Goal: Task Accomplishment & Management: Manage account settings

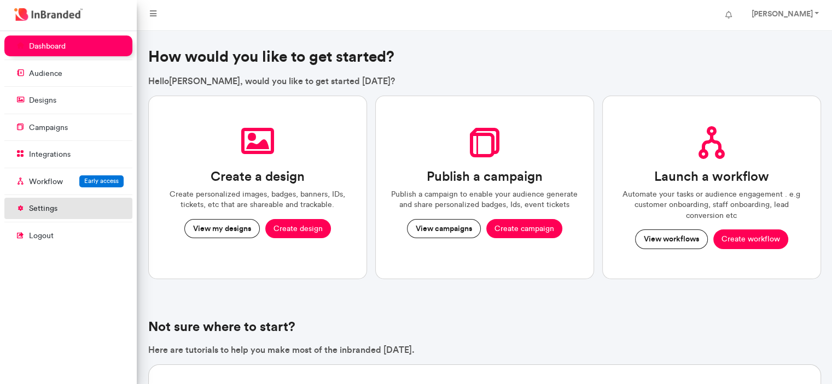
scroll to position [353, 137]
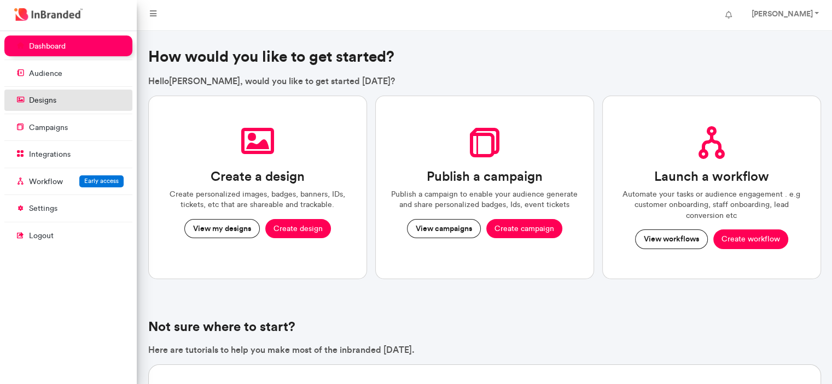
click at [104, 111] on li "designs" at bounding box center [68, 101] width 128 height 23
click at [102, 95] on link "designs" at bounding box center [68, 100] width 128 height 21
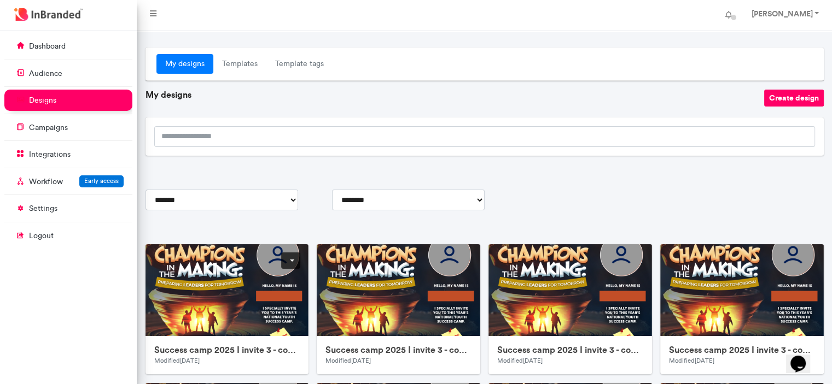
click at [291, 262] on link at bounding box center [290, 261] width 19 height 16
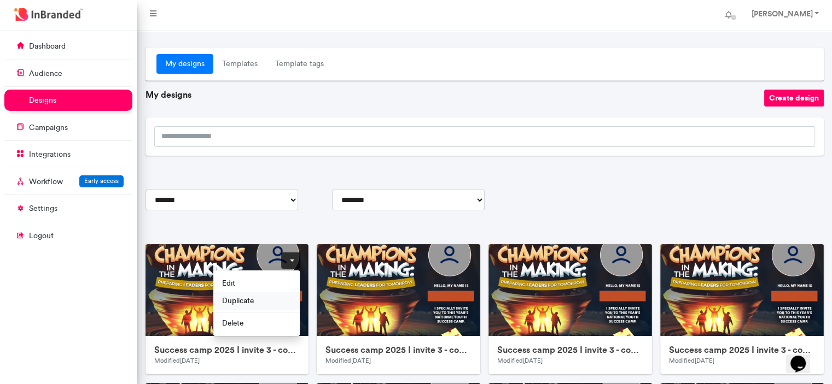
click at [271, 295] on span "Duplicate" at bounding box center [256, 300] width 86 height 17
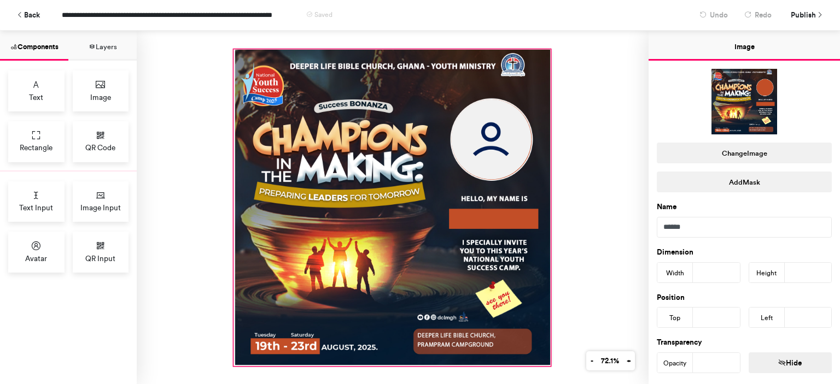
click at [436, 184] on div at bounding box center [392, 208] width 316 height 316
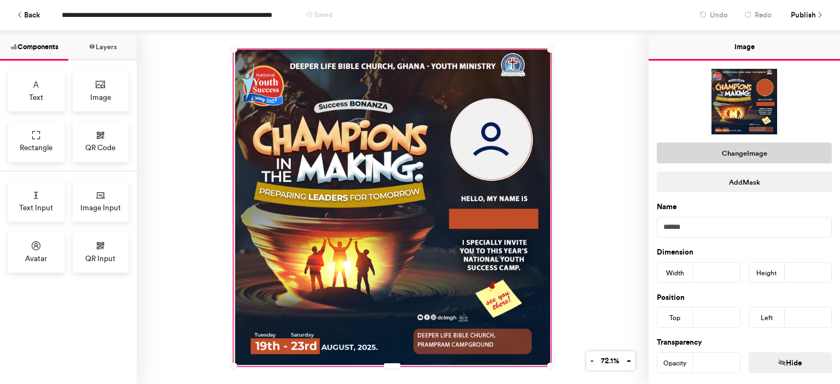
click at [757, 161] on button "Change Image" at bounding box center [744, 153] width 175 height 21
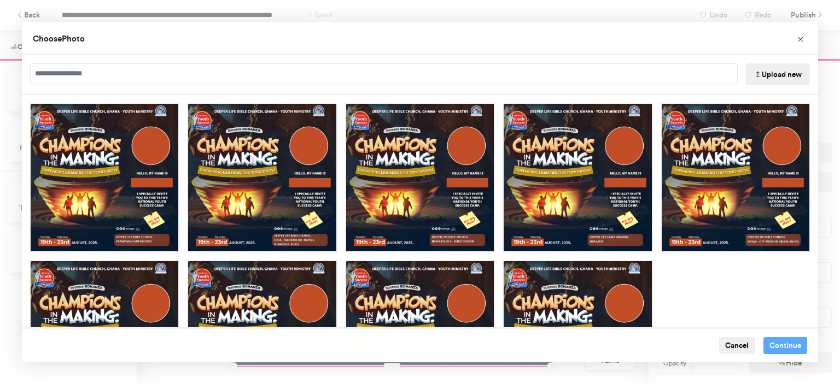
click at [773, 69] on button "Upload new" at bounding box center [778, 74] width 64 height 22
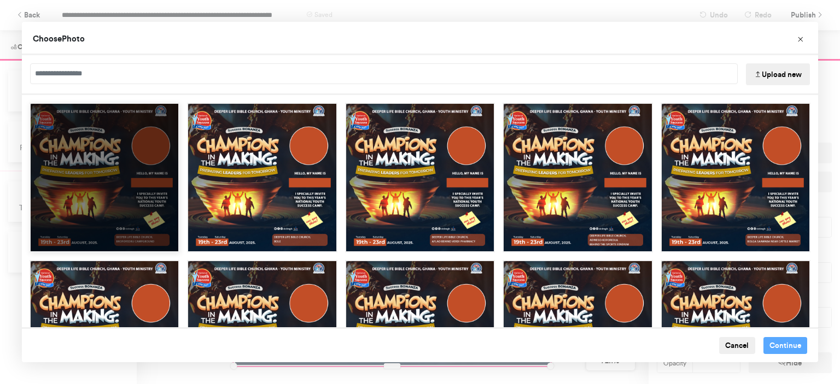
click at [116, 167] on div "Choose Image" at bounding box center [105, 178] width 150 height 150
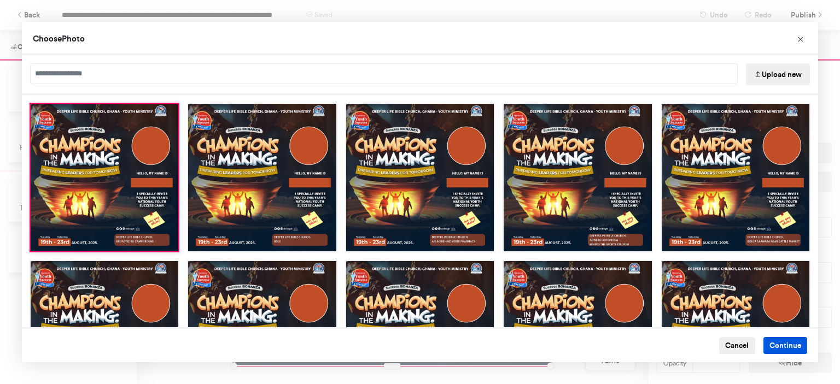
click at [779, 350] on button "Continue" at bounding box center [785, 345] width 44 height 17
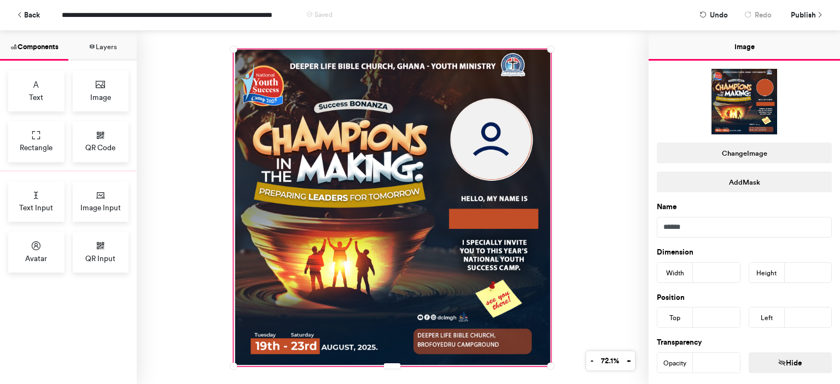
click at [627, 90] on div at bounding box center [393, 208] width 512 height 354
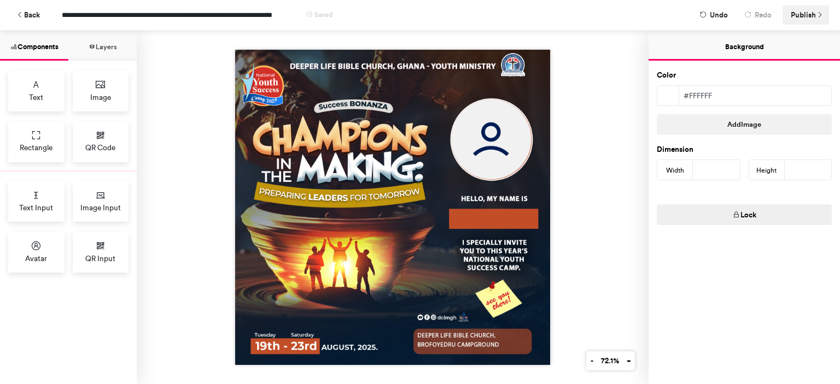
click at [816, 15] on icon at bounding box center [820, 15] width 8 height 8
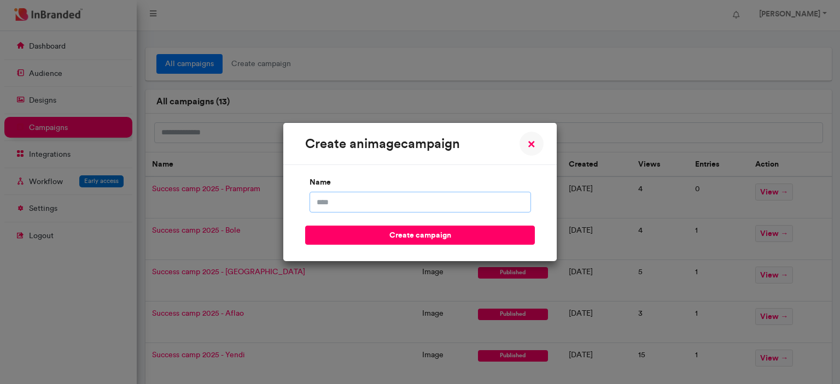
click at [472, 199] on input "name" at bounding box center [420, 202] width 221 height 21
type input "**********"
click at [305, 226] on button "create campaign" at bounding box center [420, 235] width 230 height 19
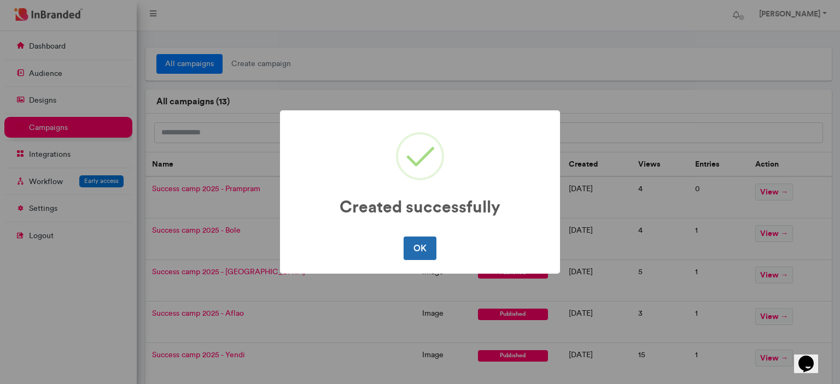
click at [418, 248] on button "OK" at bounding box center [420, 248] width 32 height 23
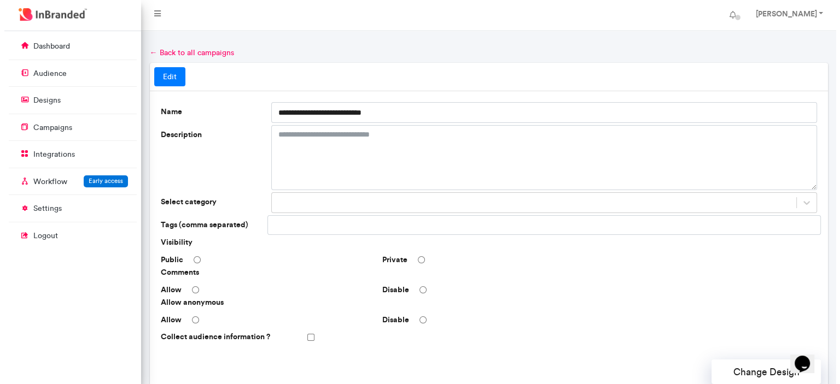
scroll to position [326, 0]
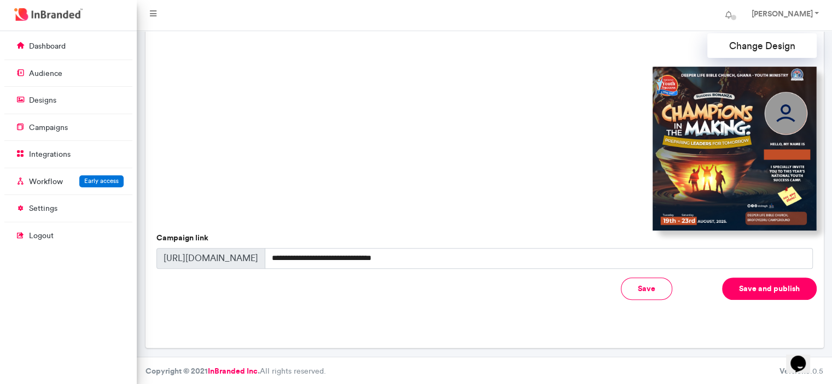
click at [745, 287] on button "Save and publish" at bounding box center [769, 289] width 95 height 22
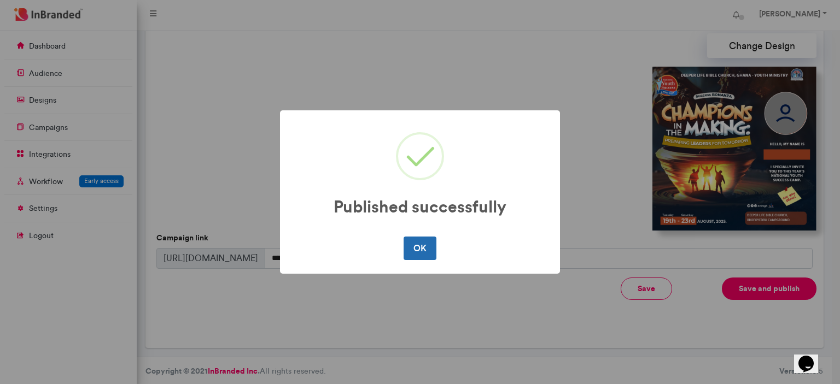
drag, startPoint x: 576, startPoint y: 212, endPoint x: 411, endPoint y: 256, distance: 171.5
click at [411, 256] on div "Published successfully × OK No Cancel" at bounding box center [420, 192] width 840 height 384
click at [411, 256] on button "OK" at bounding box center [420, 248] width 32 height 23
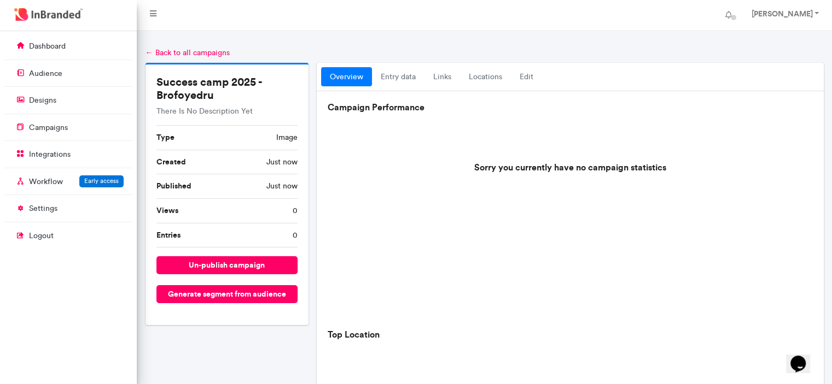
scroll to position [396, 0]
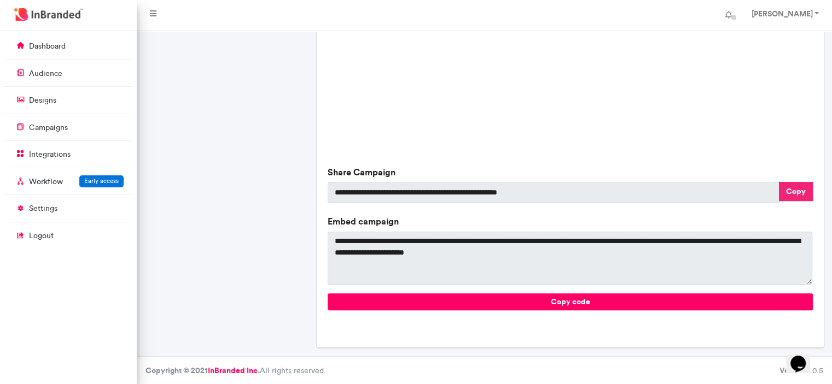
click at [792, 192] on button "Copy" at bounding box center [796, 191] width 34 height 19
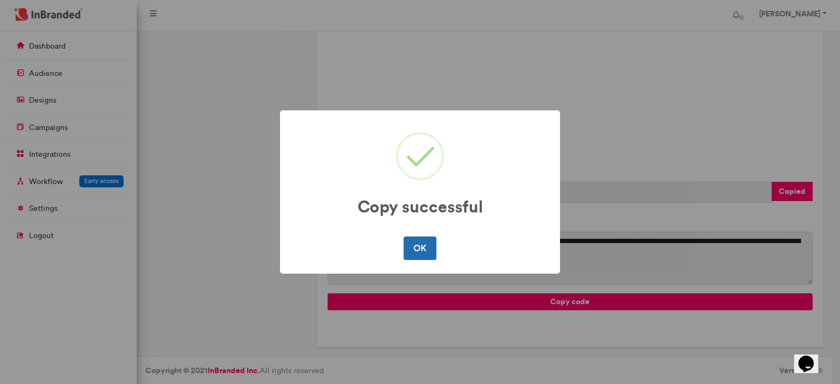
click at [424, 247] on button "OK" at bounding box center [420, 248] width 32 height 23
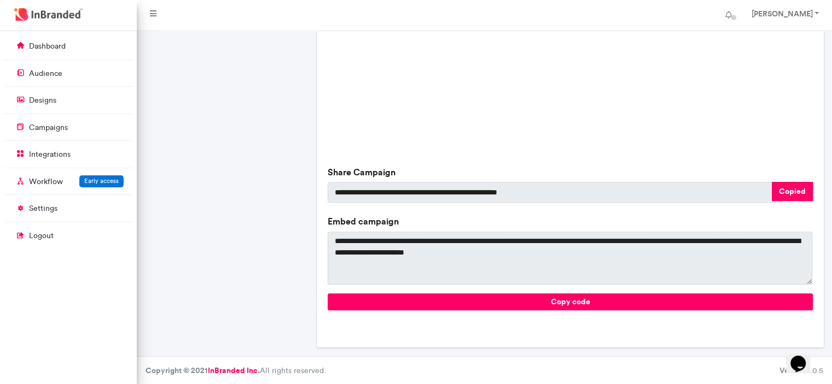
click at [603, 94] on div "YOU DON'T HAVE ANY CAMPAIGN LOCATION STATISTICS" at bounding box center [570, 53] width 484 height 219
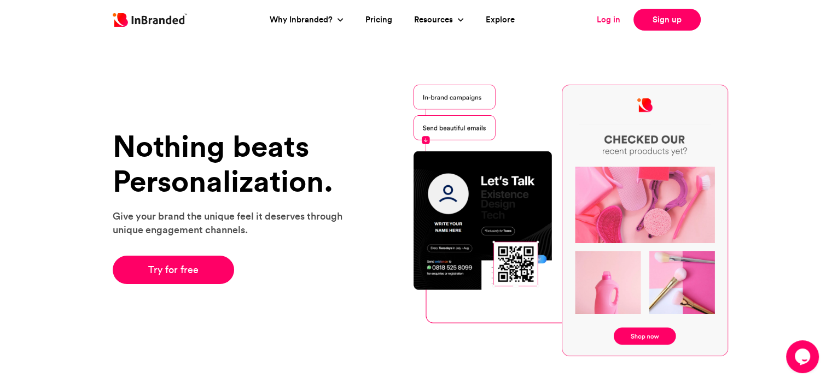
click at [599, 16] on link "Log in" at bounding box center [609, 20] width 24 height 13
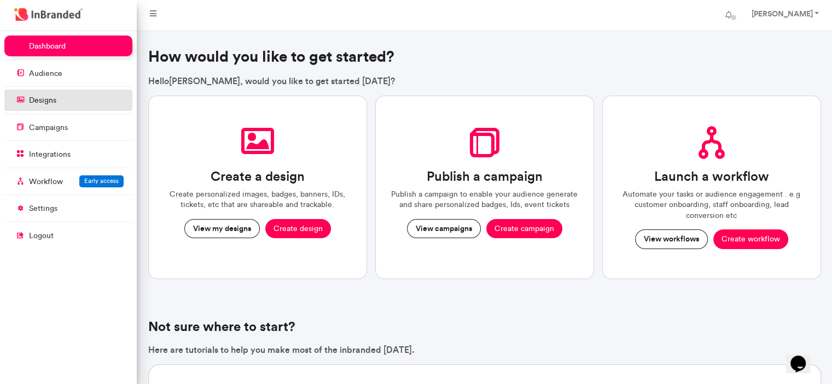
click at [55, 97] on p "designs" at bounding box center [42, 100] width 27 height 11
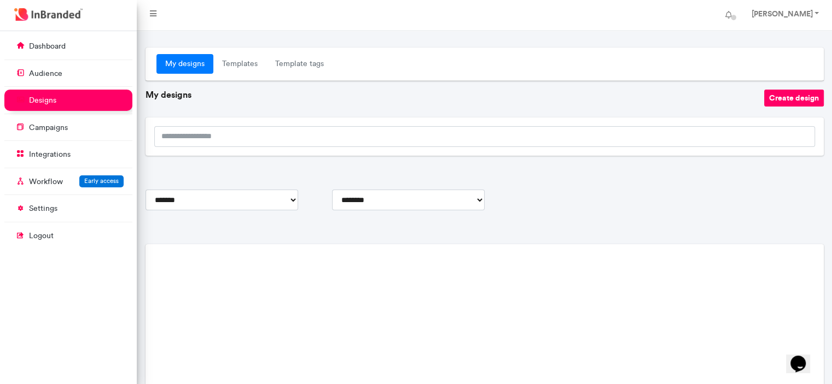
scroll to position [50, 0]
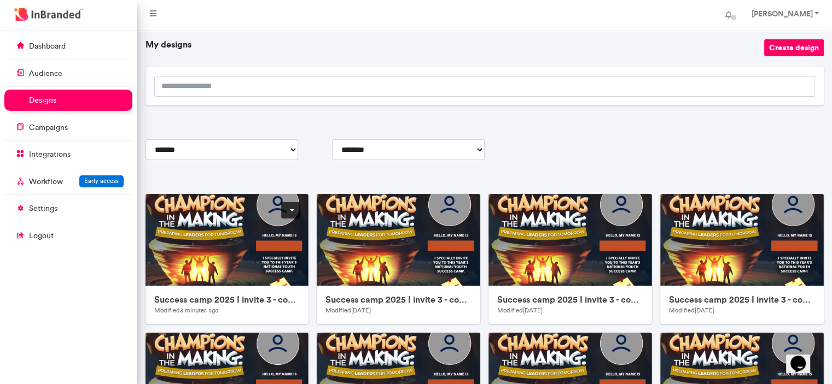
click at [293, 205] on link at bounding box center [290, 210] width 19 height 16
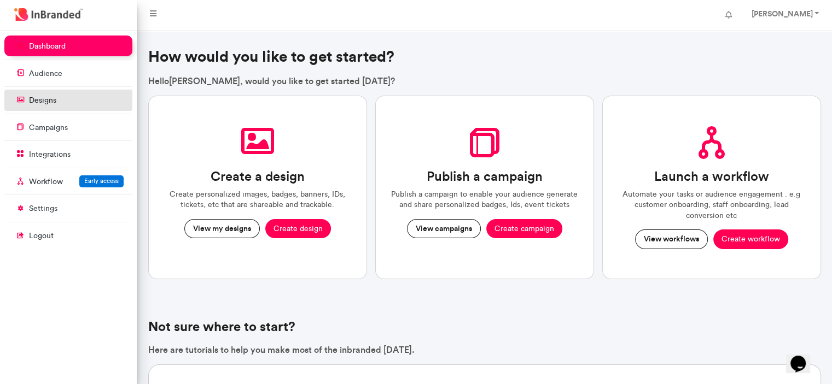
click at [65, 98] on link "designs" at bounding box center [68, 100] width 128 height 21
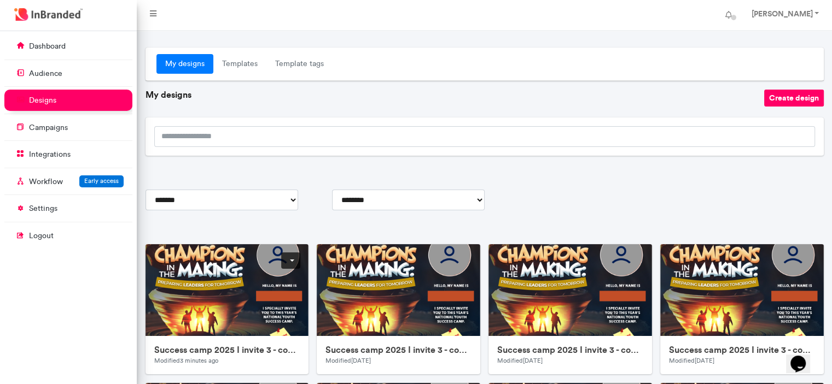
click at [289, 257] on link at bounding box center [290, 261] width 19 height 16
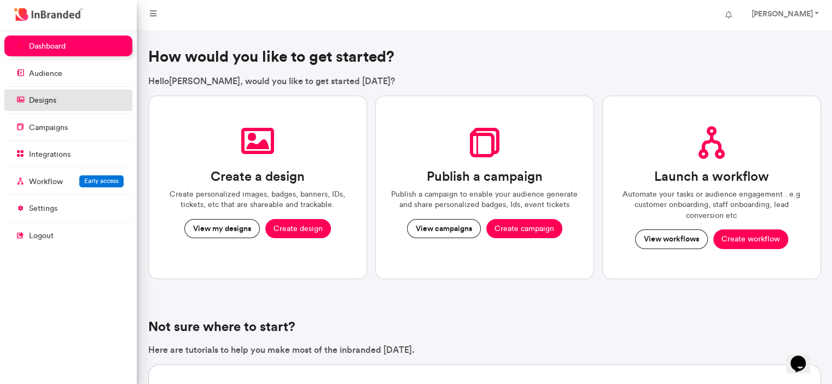
click at [53, 90] on link "designs" at bounding box center [68, 100] width 128 height 21
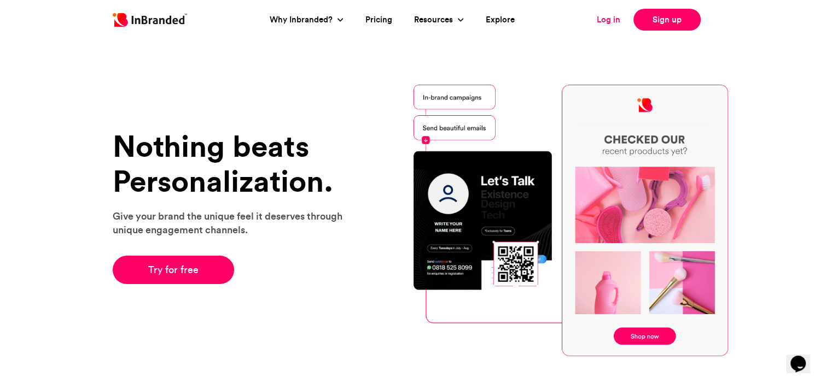
click at [606, 25] on link "Log in" at bounding box center [609, 20] width 24 height 13
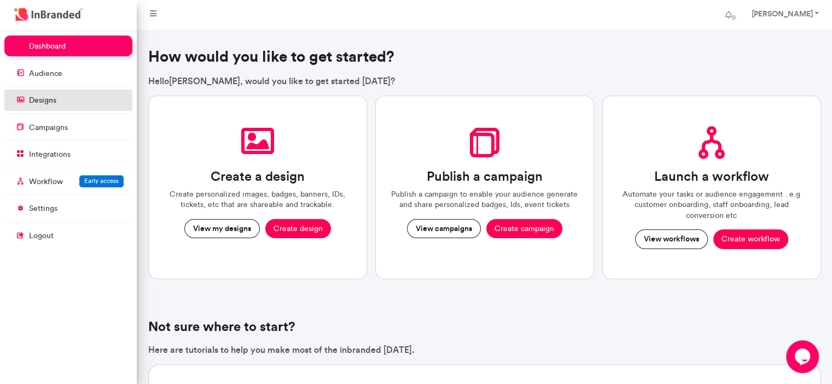
click at [96, 102] on link "designs" at bounding box center [68, 100] width 128 height 21
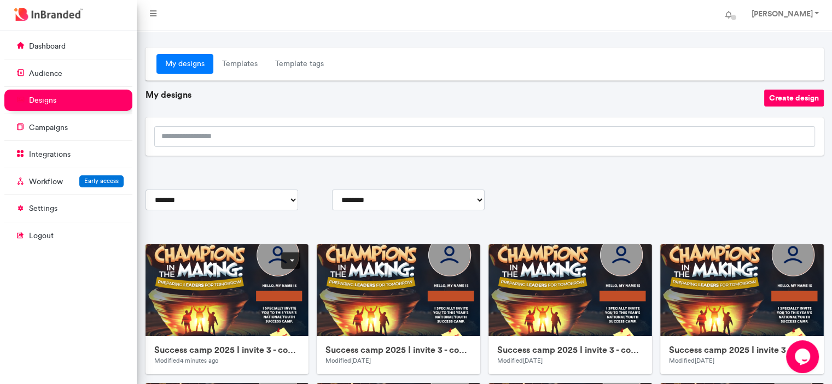
click at [290, 259] on link at bounding box center [290, 261] width 19 height 16
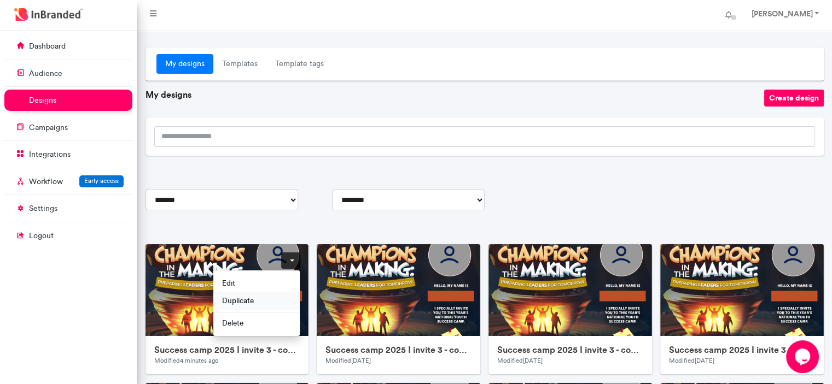
click at [268, 297] on span "Duplicate" at bounding box center [256, 300] width 86 height 17
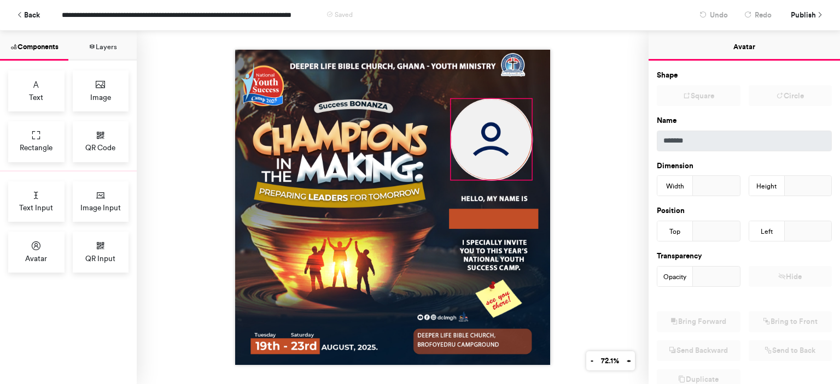
click at [464, 126] on img at bounding box center [491, 140] width 80 height 80
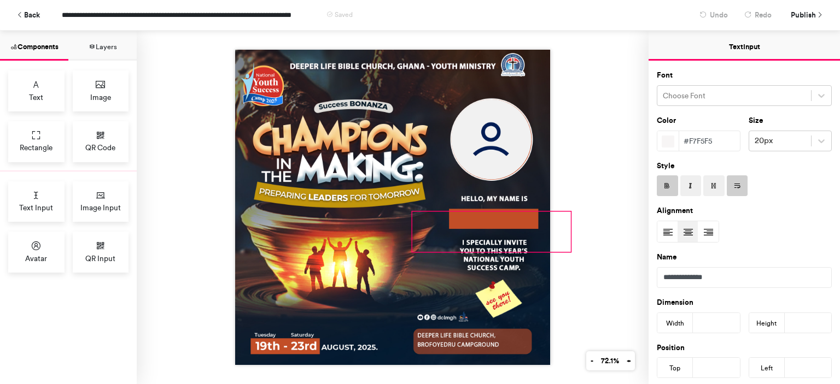
click at [412, 221] on div at bounding box center [491, 231] width 158 height 39
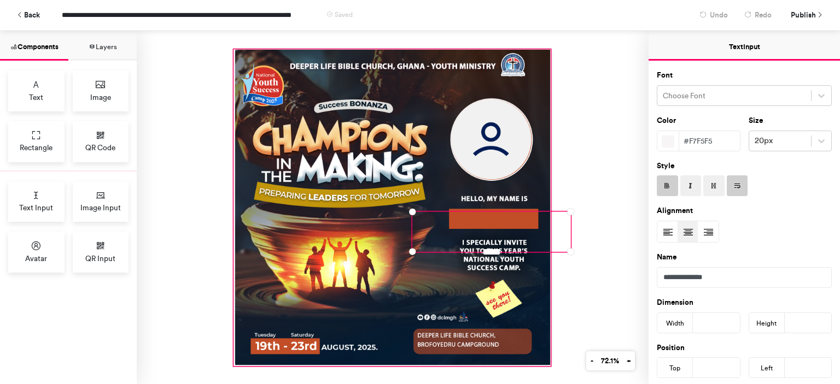
click at [369, 157] on div at bounding box center [392, 208] width 316 height 316
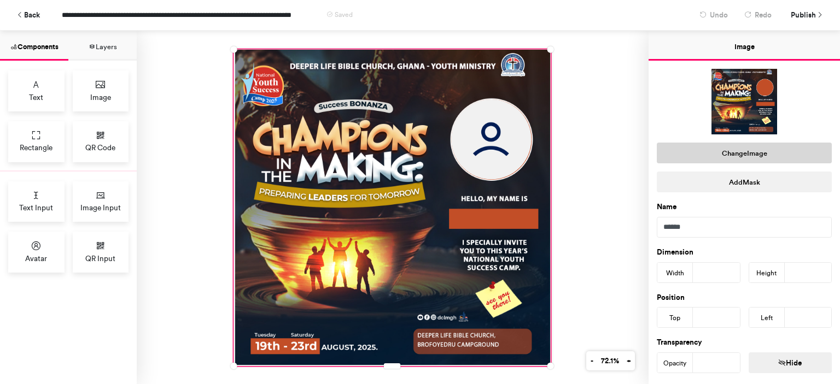
click at [680, 154] on button "Change Image" at bounding box center [744, 153] width 175 height 21
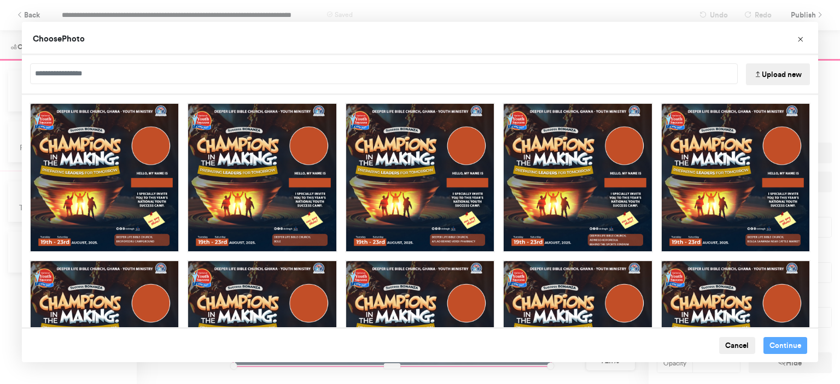
click at [754, 77] on icon "Choose Image" at bounding box center [758, 75] width 8 height 8
click at [770, 73] on button "Upload new" at bounding box center [778, 74] width 64 height 22
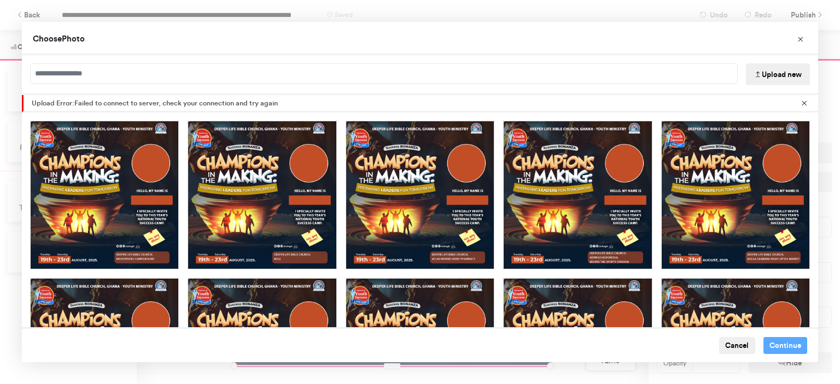
drag, startPoint x: 408, startPoint y: 50, endPoint x: 728, endPoint y: -65, distance: 339.9
click at [728, 0] on html "**********" at bounding box center [420, 192] width 840 height 384
click at [428, 95] on div "Upload Error: Failed to connect to server, check your connection and try again" at bounding box center [420, 103] width 796 height 17
click at [756, 71] on icon "Choose Image" at bounding box center [758, 75] width 8 height 8
click at [764, 72] on button "Upload new" at bounding box center [778, 74] width 64 height 22
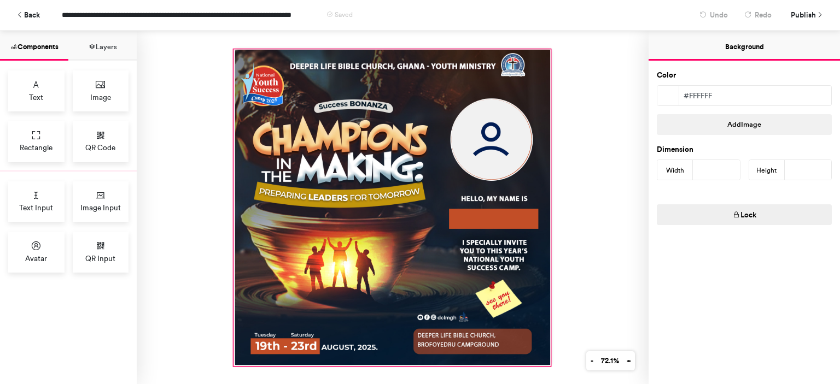
click at [419, 108] on div at bounding box center [392, 208] width 316 height 316
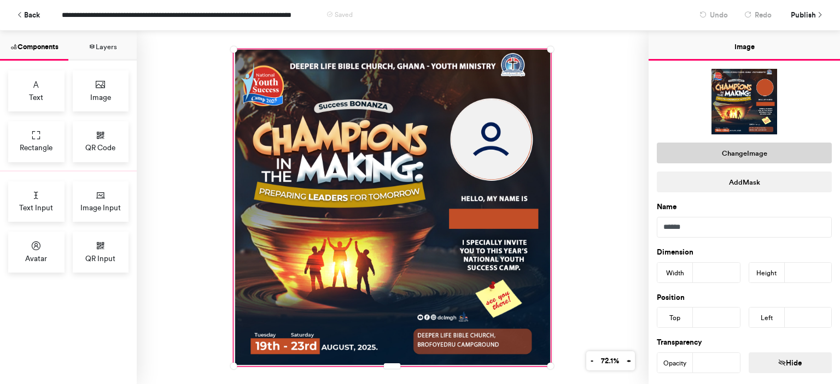
click at [772, 152] on button "Change Image" at bounding box center [744, 153] width 175 height 21
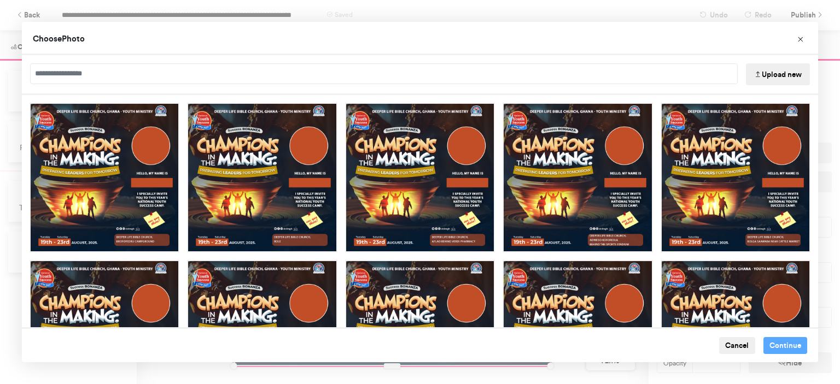
drag, startPoint x: 772, startPoint y: 152, endPoint x: 771, endPoint y: 69, distance: 83.1
click at [771, 69] on div "Upload new" at bounding box center [420, 191] width 796 height 272
click at [771, 69] on button "Upload new" at bounding box center [778, 74] width 64 height 22
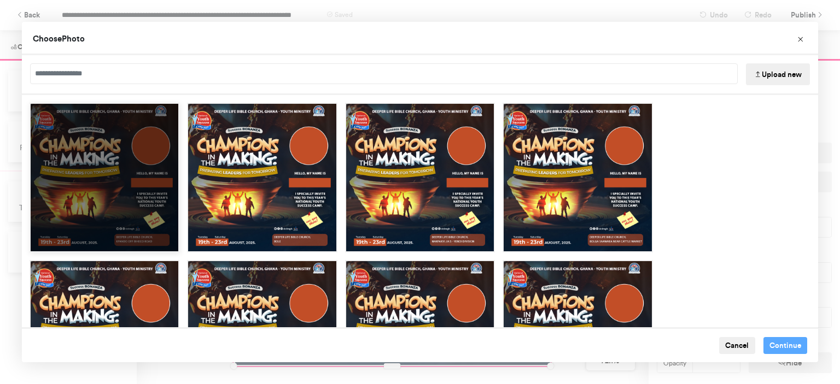
click at [102, 213] on div "Choose Image" at bounding box center [105, 178] width 150 height 150
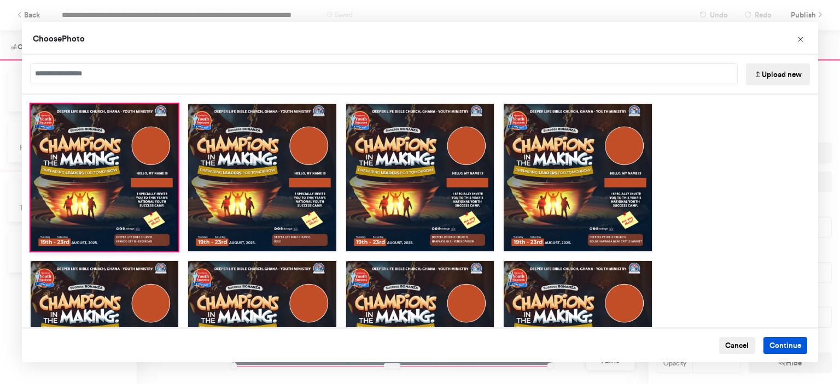
click at [766, 343] on button "Continue" at bounding box center [785, 345] width 44 height 17
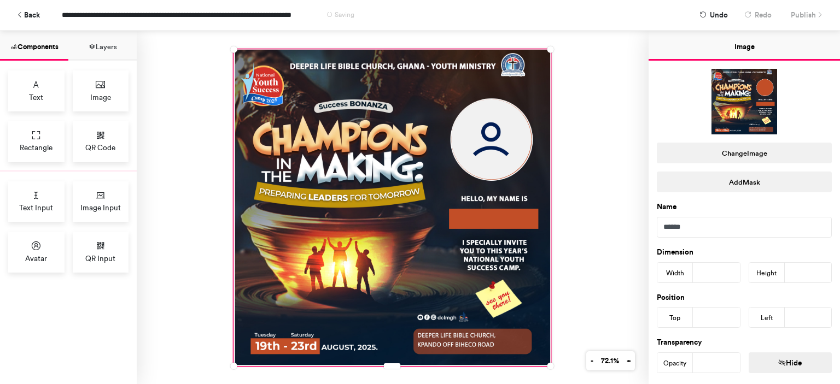
scroll to position [185, 0]
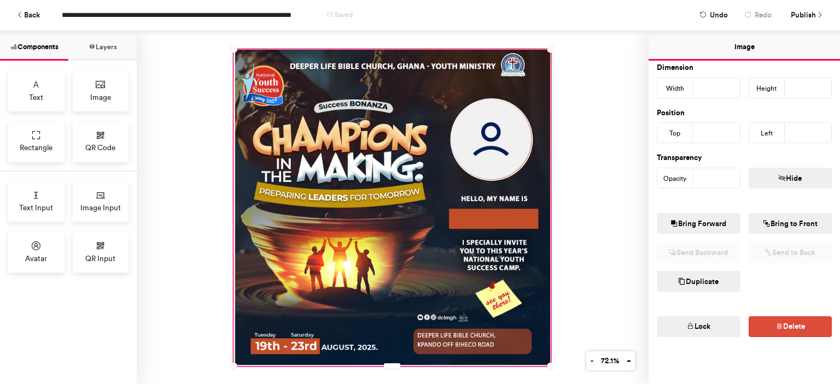
click at [580, 271] on div at bounding box center [393, 208] width 512 height 354
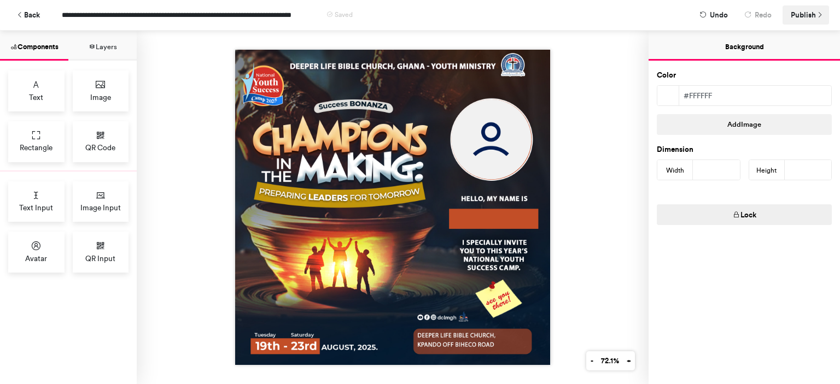
click at [810, 21] on span "Publish" at bounding box center [803, 14] width 25 height 19
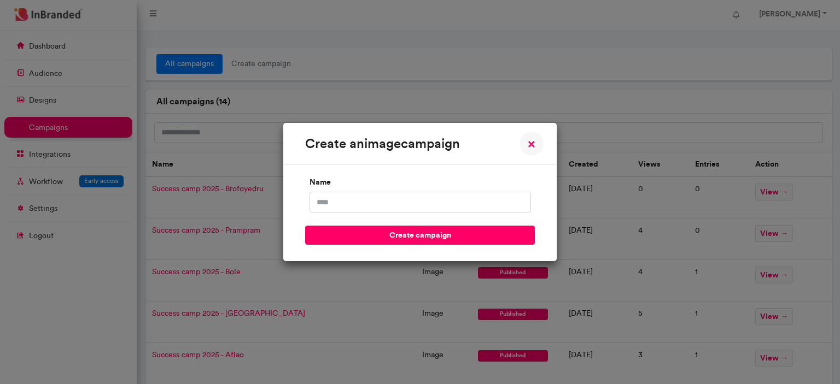
scroll to position [353, 137]
click at [489, 201] on input "name" at bounding box center [420, 202] width 221 height 21
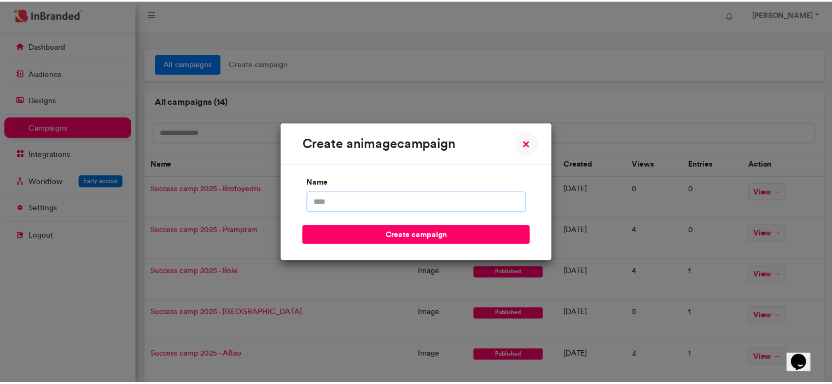
scroll to position [0, 0]
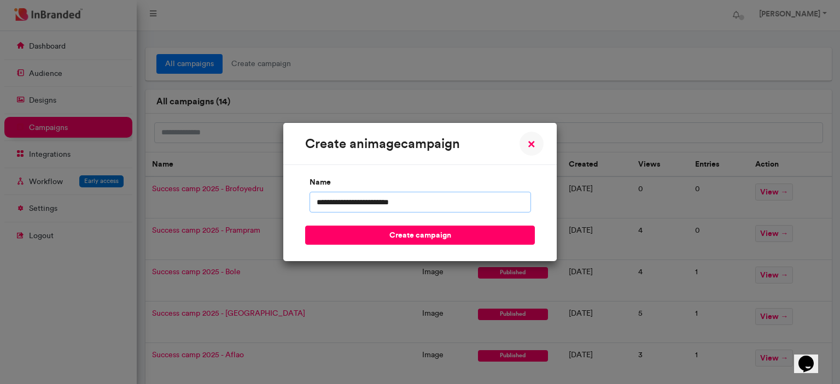
type input "**********"
click at [305, 226] on button "create campaign" at bounding box center [420, 235] width 230 height 19
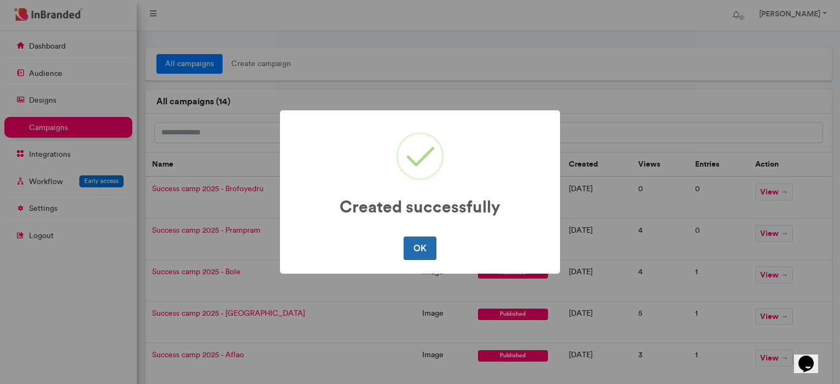
click at [421, 241] on button "OK" at bounding box center [420, 248] width 32 height 23
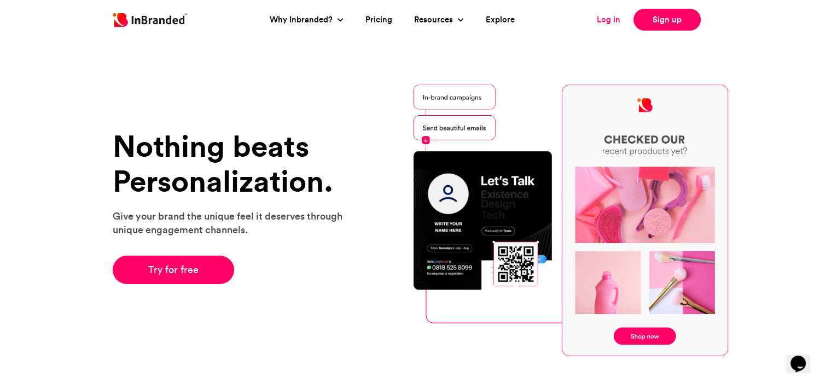
click at [611, 20] on link "Log in" at bounding box center [609, 20] width 24 height 13
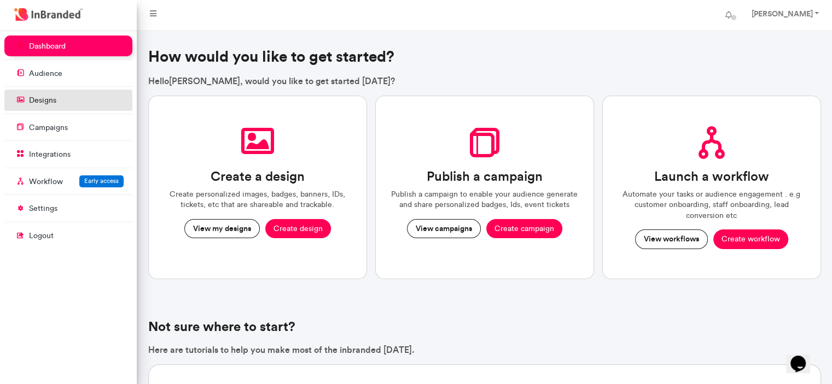
click at [84, 107] on link "designs" at bounding box center [68, 100] width 128 height 21
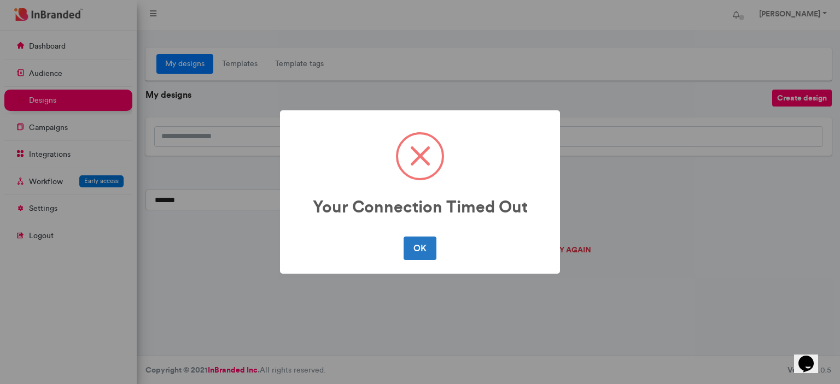
click at [598, 162] on div "Your Connection Timed Out × OK No Cancel" at bounding box center [420, 192] width 840 height 384
click at [415, 244] on button "OK" at bounding box center [420, 248] width 32 height 23
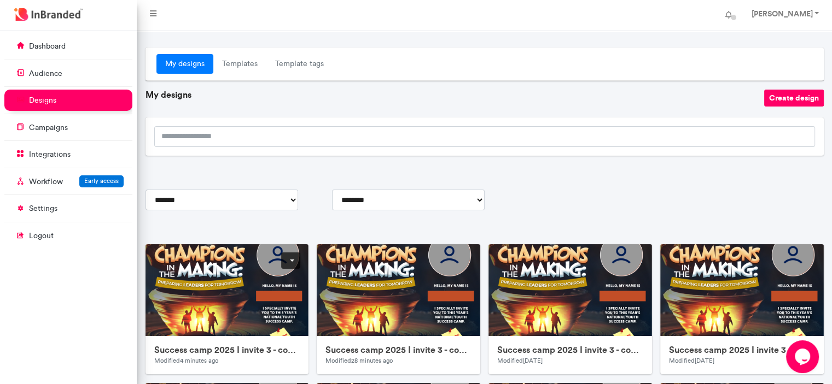
click at [288, 264] on link at bounding box center [290, 261] width 19 height 16
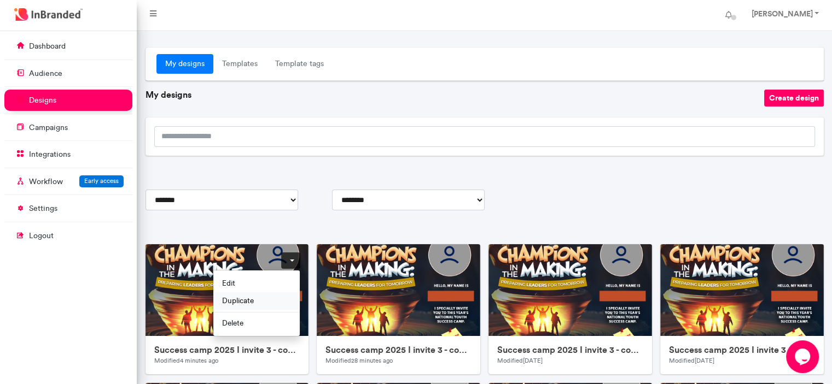
click at [250, 297] on span "Duplicate" at bounding box center [256, 300] width 86 height 17
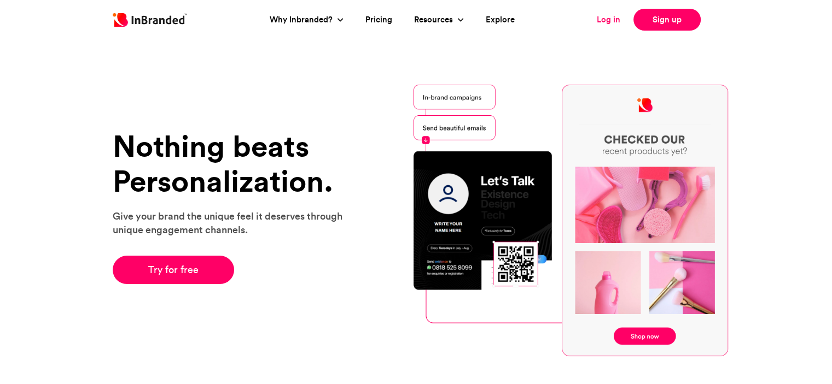
click at [606, 20] on link "Log in" at bounding box center [609, 20] width 24 height 13
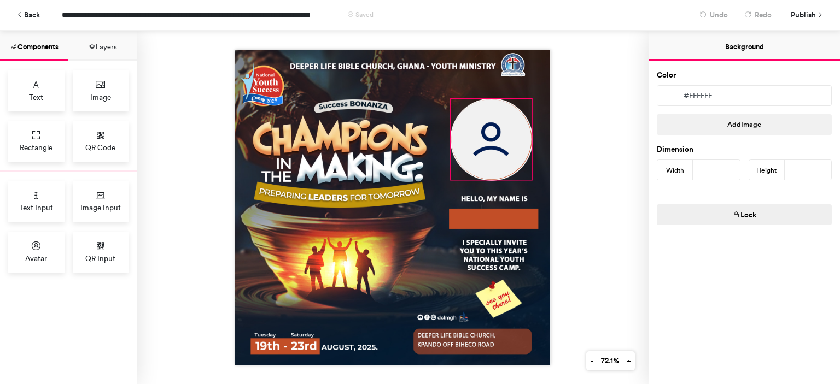
click at [511, 157] on img at bounding box center [491, 140] width 80 height 80
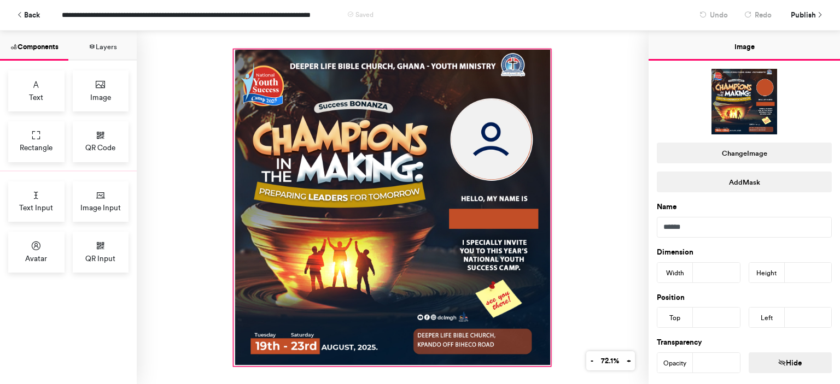
click at [395, 157] on div at bounding box center [392, 208] width 316 height 316
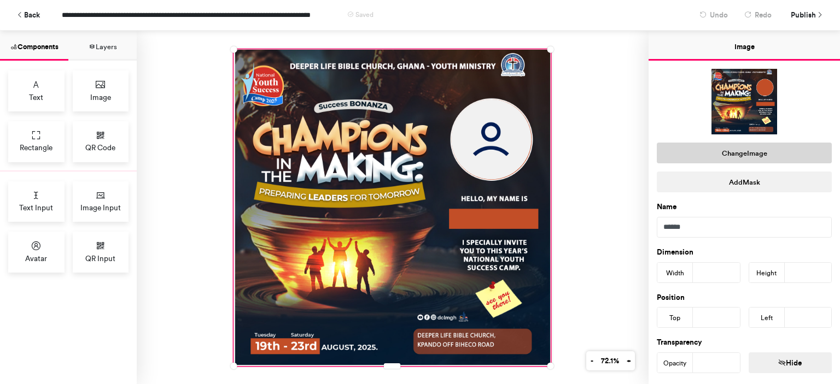
click at [725, 150] on button "Change Image" at bounding box center [744, 153] width 175 height 21
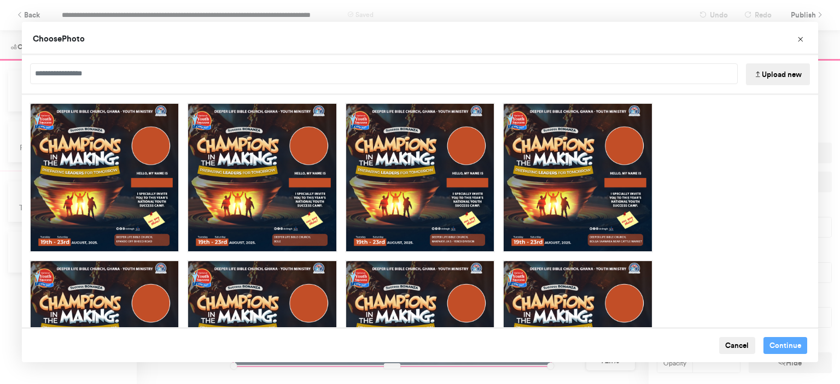
click at [756, 69] on button "Upload new" at bounding box center [778, 74] width 64 height 22
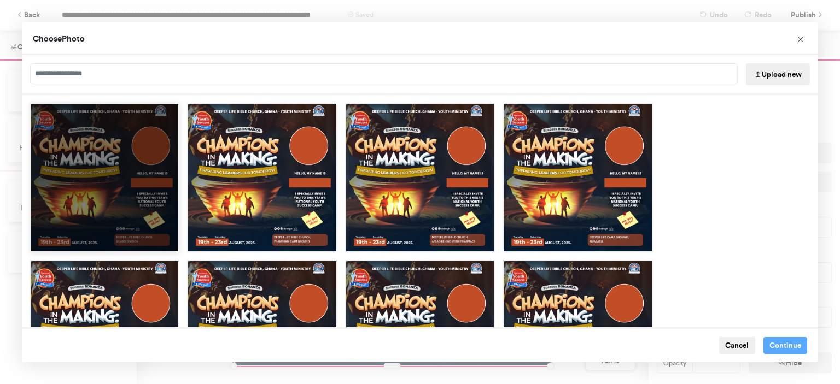
click at [61, 185] on div "Choose Image" at bounding box center [105, 178] width 150 height 150
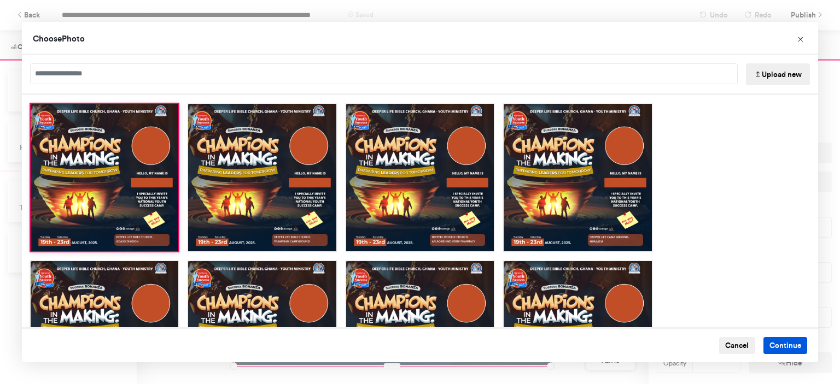
click at [774, 343] on button "Continue" at bounding box center [785, 345] width 44 height 17
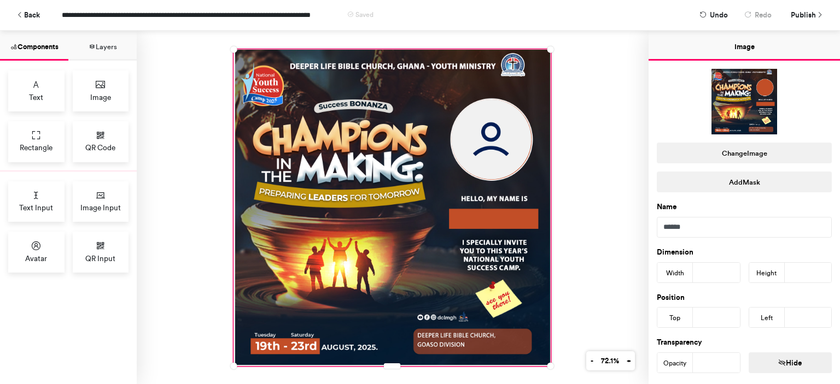
click at [612, 249] on div at bounding box center [393, 208] width 512 height 354
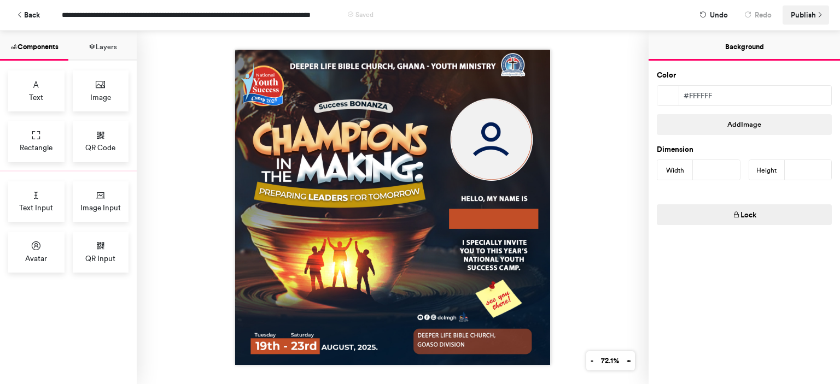
click at [801, 8] on span "Publish" at bounding box center [803, 14] width 25 height 19
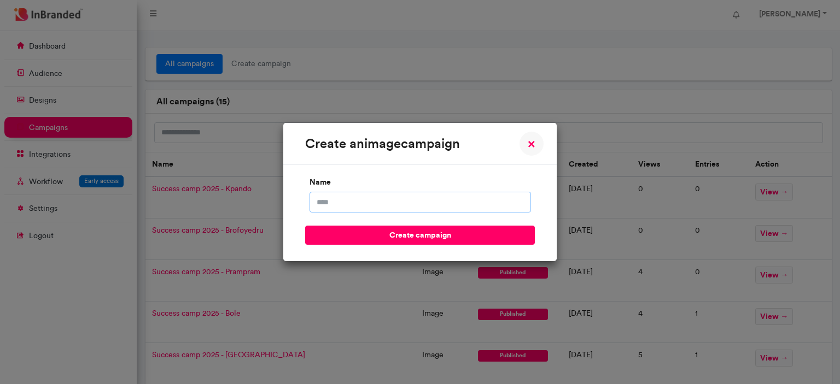
click at [423, 198] on input "name" at bounding box center [420, 202] width 221 height 21
type input "**********"
click at [305, 226] on button "create campaign" at bounding box center [420, 235] width 230 height 19
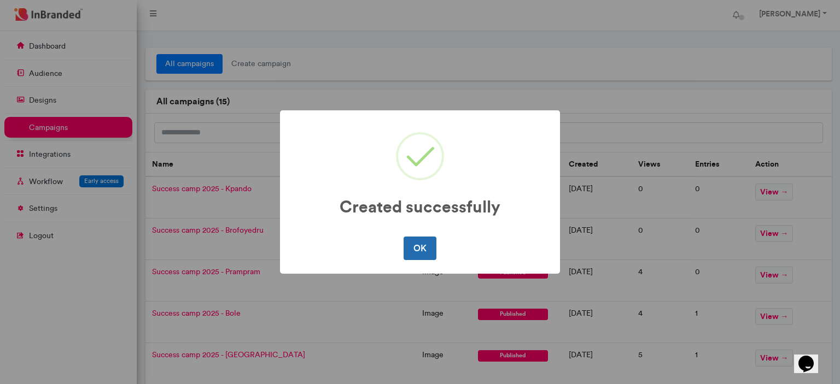
click at [422, 241] on button "OK" at bounding box center [420, 248] width 32 height 23
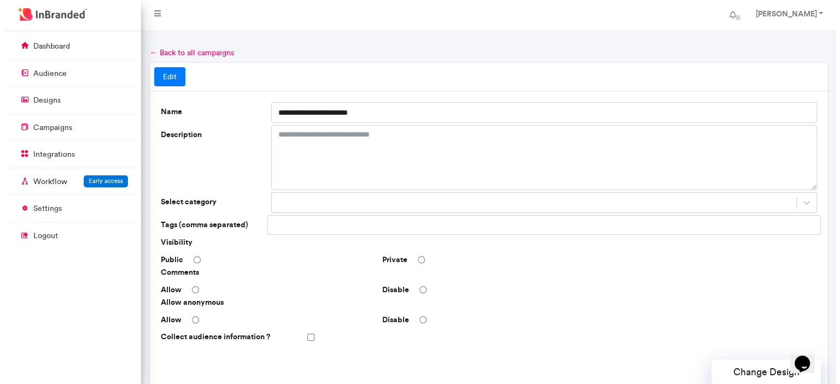
scroll to position [326, 0]
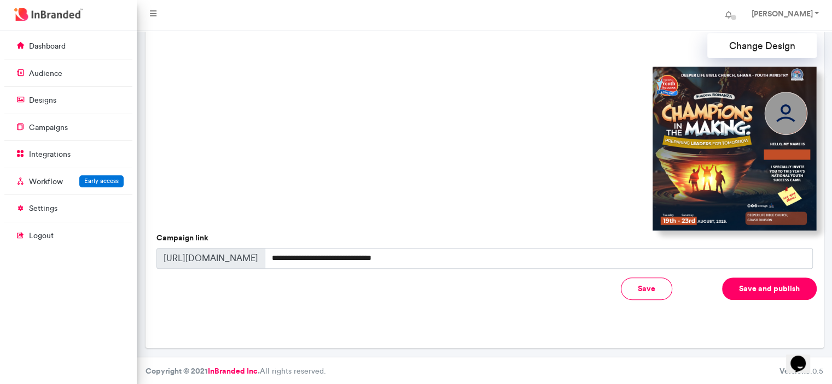
click at [761, 291] on button "Save and publish" at bounding box center [769, 289] width 95 height 22
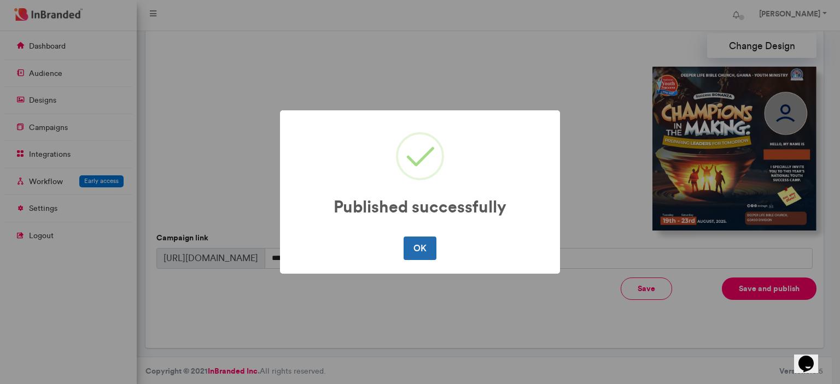
click at [425, 240] on button "OK" at bounding box center [420, 248] width 32 height 23
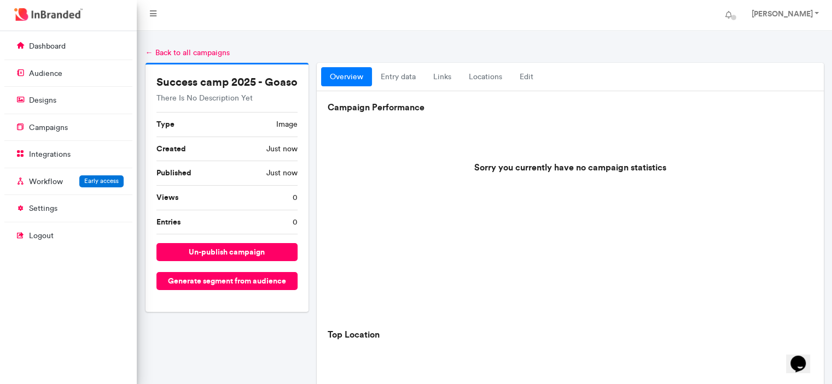
scroll to position [396, 0]
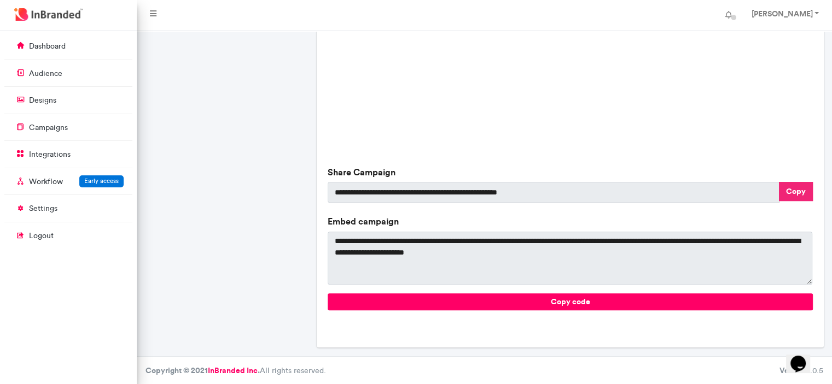
click at [792, 196] on button "Copy" at bounding box center [796, 191] width 34 height 19
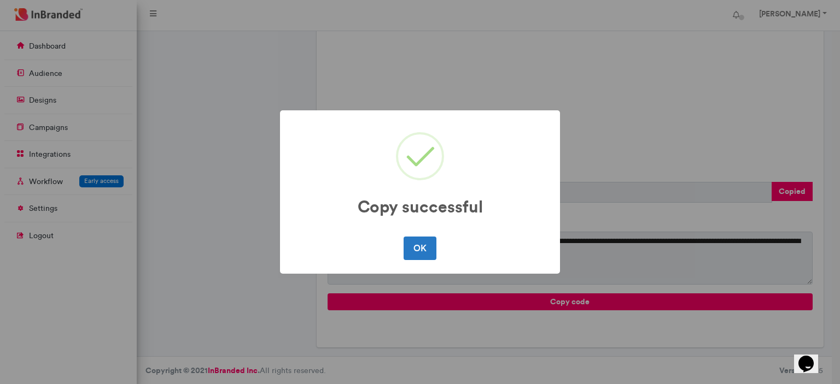
click at [601, 49] on div "Copy successful × OK No Cancel" at bounding box center [420, 192] width 840 height 384
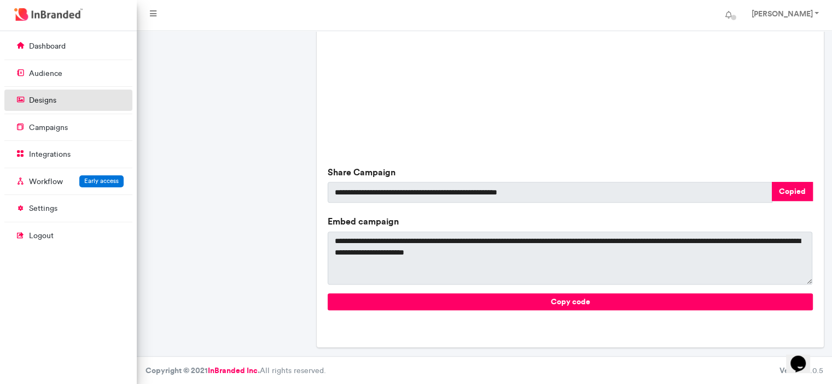
click at [61, 94] on link "designs" at bounding box center [68, 100] width 128 height 21
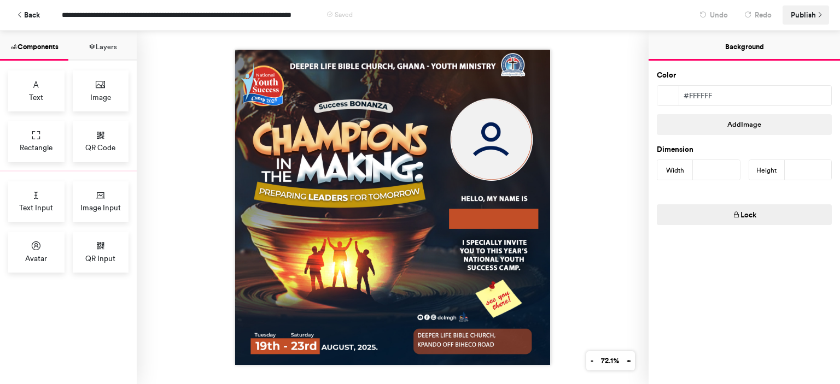
click at [797, 15] on span "Publish" at bounding box center [803, 14] width 25 height 19
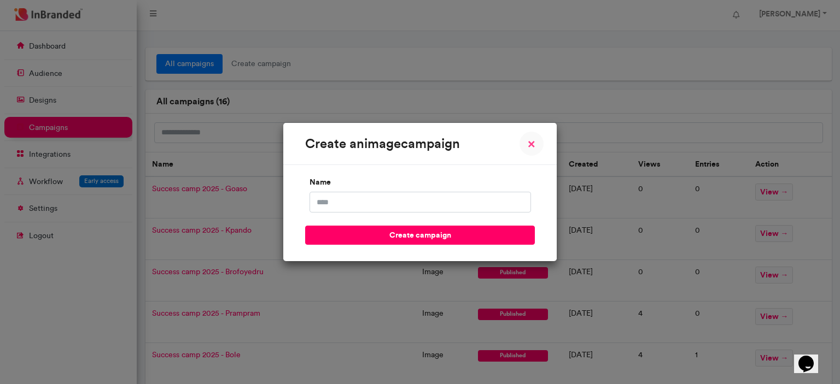
click at [540, 148] on button "× Close" at bounding box center [531, 144] width 24 height 24
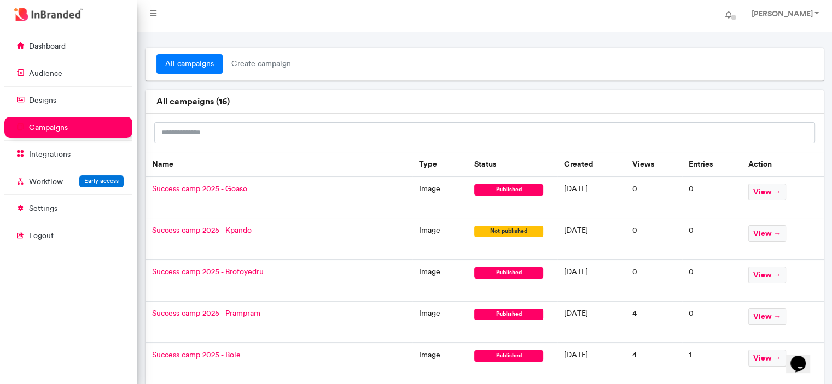
click at [412, 227] on td "image" at bounding box center [439, 240] width 55 height 42
click at [203, 231] on span "Success camp 2025 - Kpando" at bounding box center [202, 230] width 100 height 9
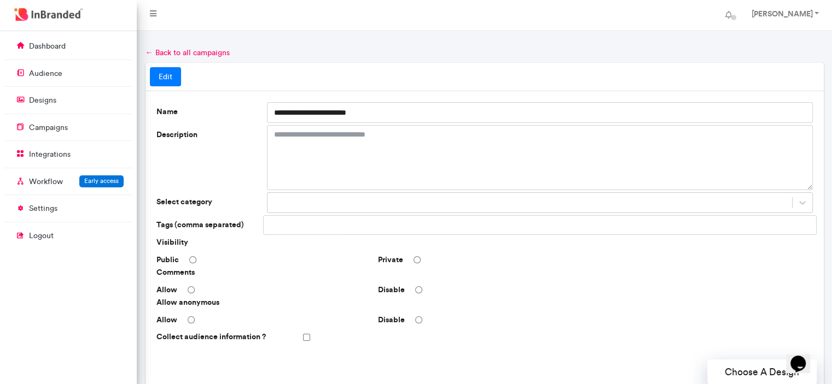
scroll to position [326, 0]
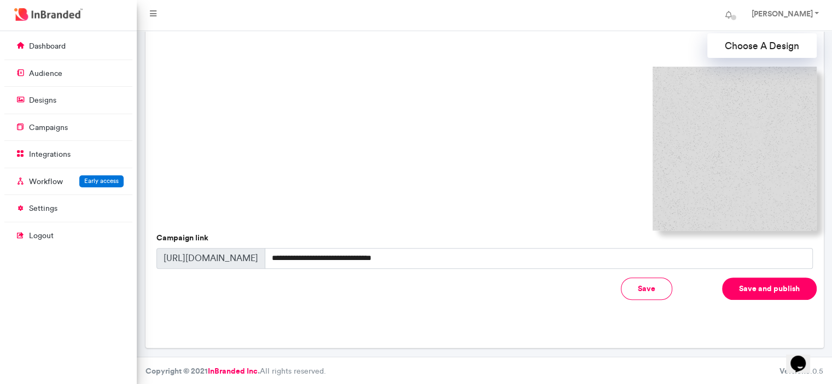
click at [760, 290] on button "Save and publish" at bounding box center [769, 289] width 95 height 22
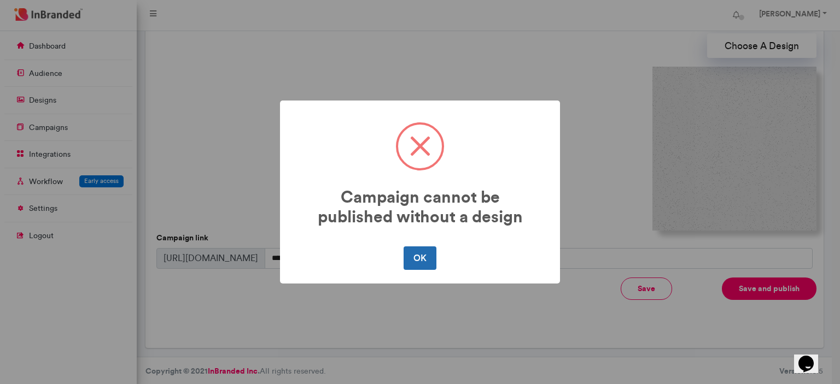
click at [421, 259] on button "OK" at bounding box center [420, 258] width 32 height 23
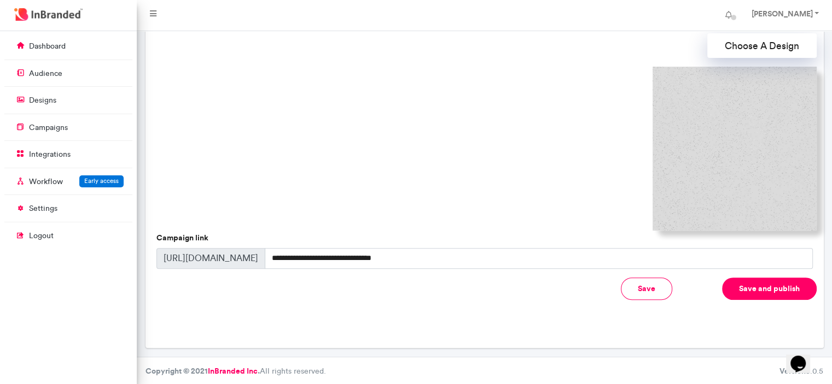
click at [680, 182] on img at bounding box center [734, 149] width 164 height 164
click at [753, 42] on button "Choose A Design" at bounding box center [761, 45] width 109 height 25
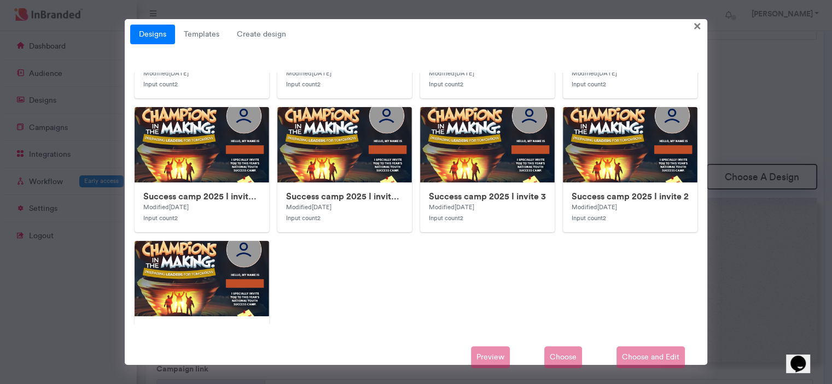
scroll to position [0, 0]
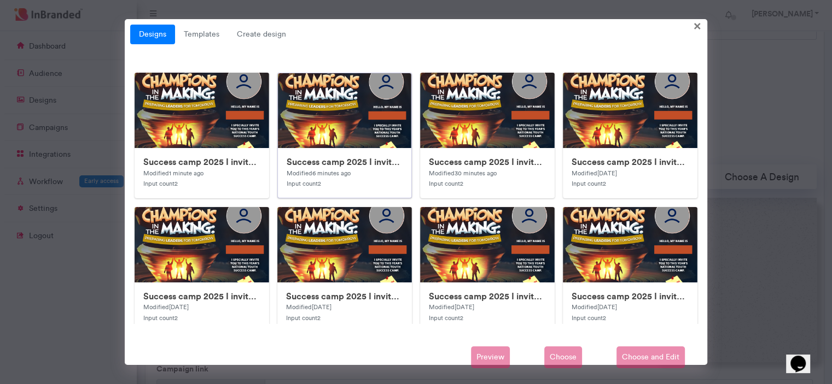
click at [359, 116] on img at bounding box center [496, 291] width 437 height 437
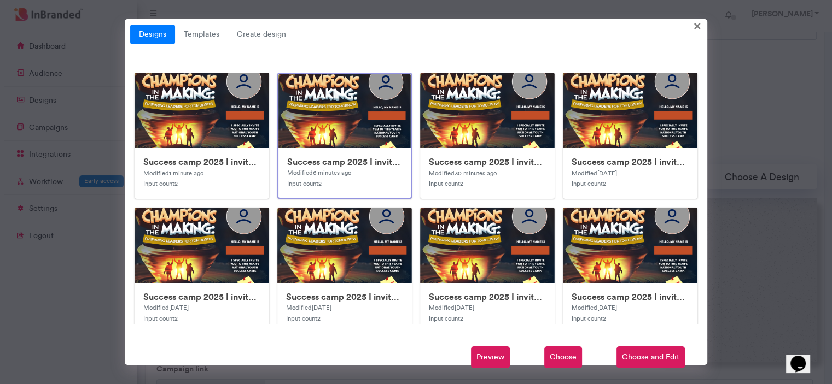
click at [359, 116] on img at bounding box center [496, 292] width 437 height 437
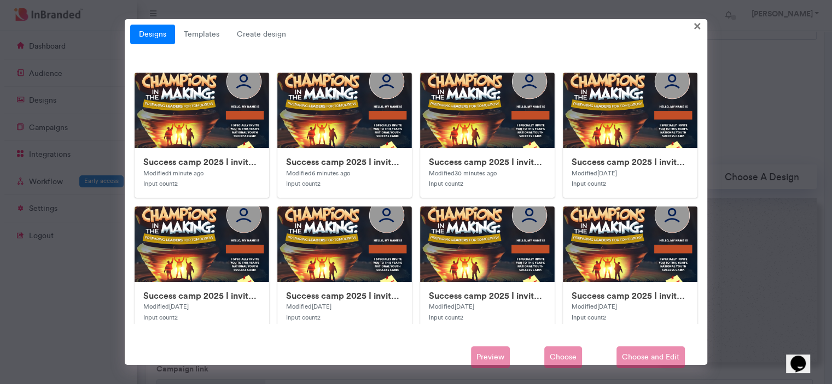
click at [485, 351] on div "Preview Choose Choose and Edit" at bounding box center [415, 358] width 571 height 22
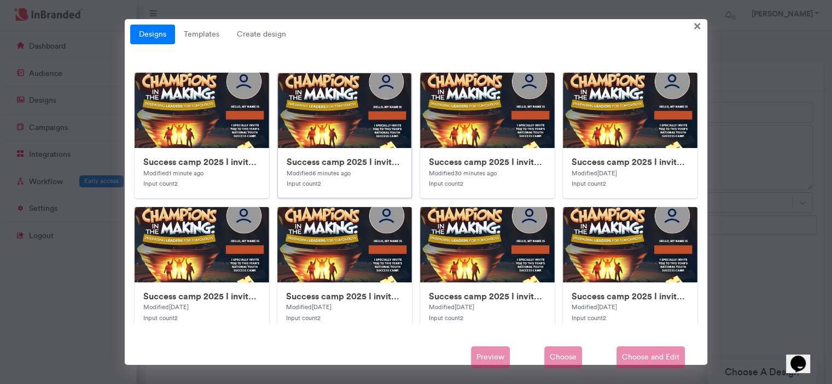
click at [344, 87] on img at bounding box center [496, 291] width 437 height 437
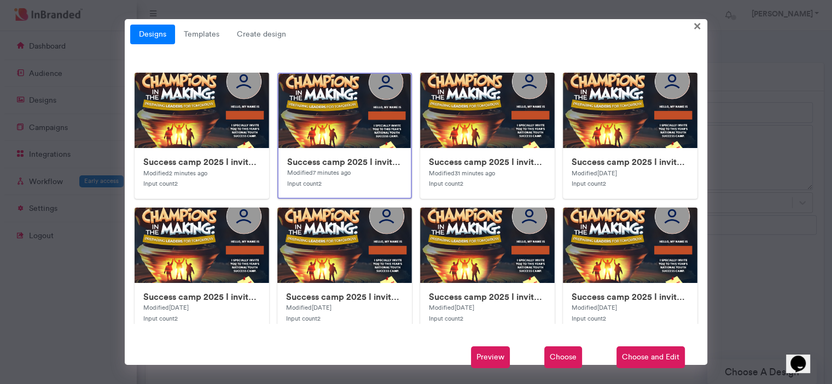
click at [502, 363] on span "Preview" at bounding box center [490, 358] width 39 height 22
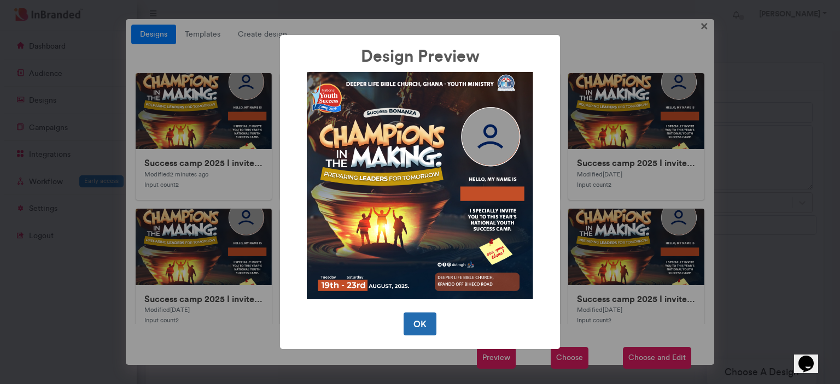
click at [412, 327] on button "OK" at bounding box center [420, 324] width 32 height 23
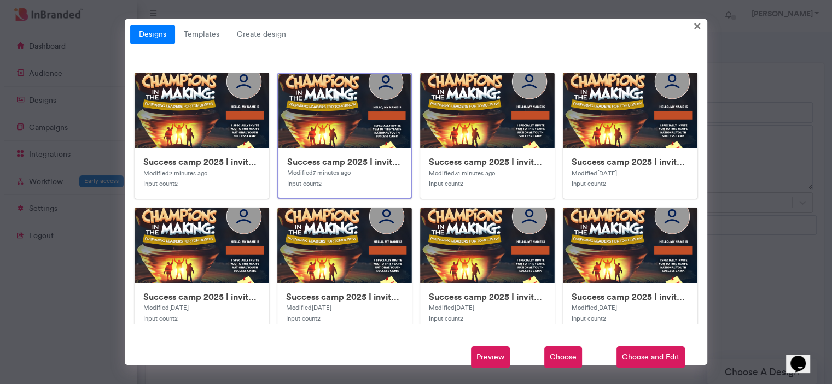
click at [560, 352] on span "Choose" at bounding box center [563, 358] width 38 height 22
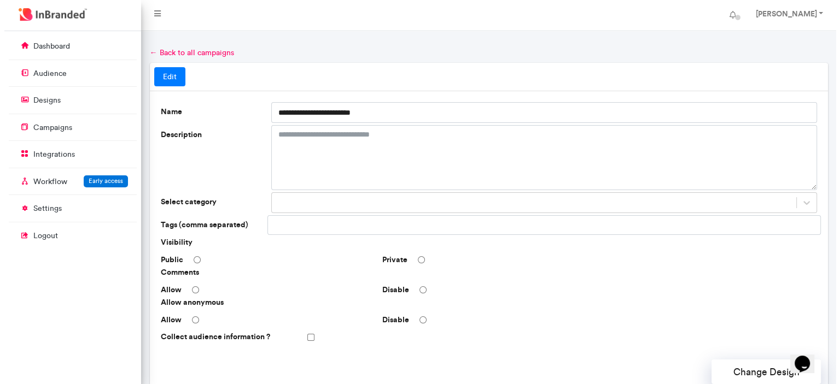
scroll to position [326, 0]
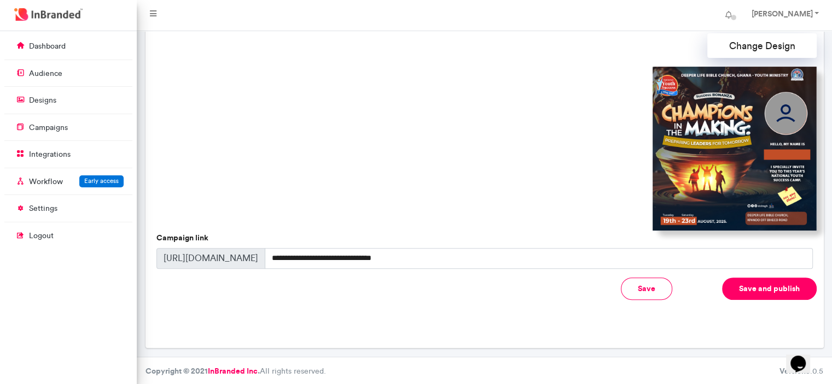
click at [762, 288] on button "Save and publish" at bounding box center [769, 289] width 95 height 22
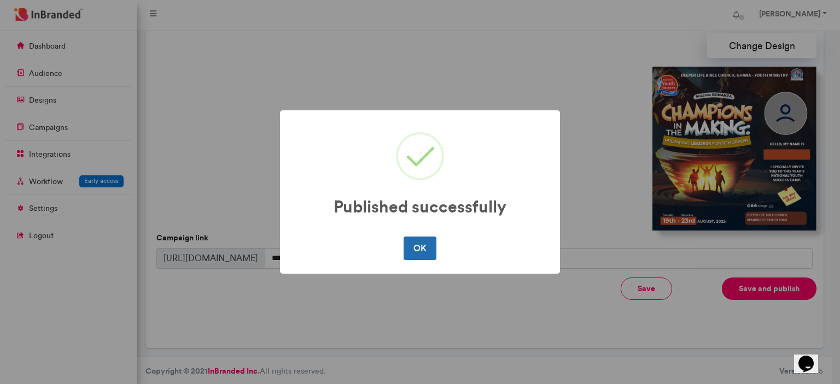
click at [428, 242] on button "OK" at bounding box center [420, 248] width 32 height 23
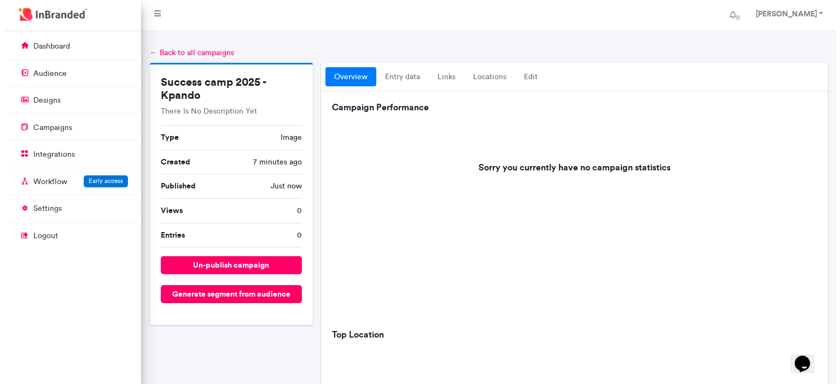
scroll to position [396, 0]
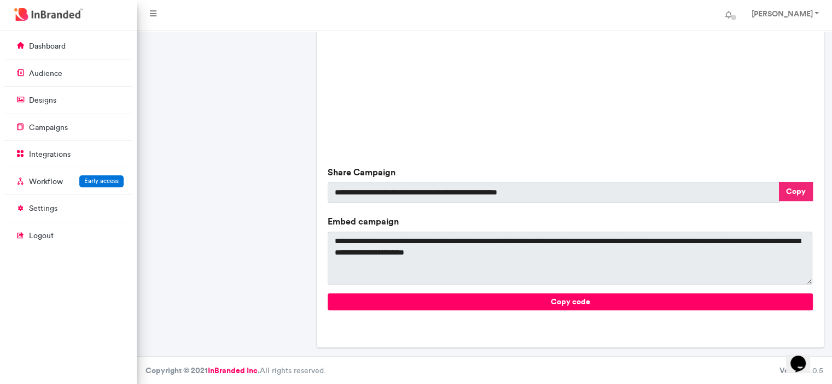
click at [790, 188] on button "Copy" at bounding box center [796, 191] width 34 height 19
